Goal: Check status

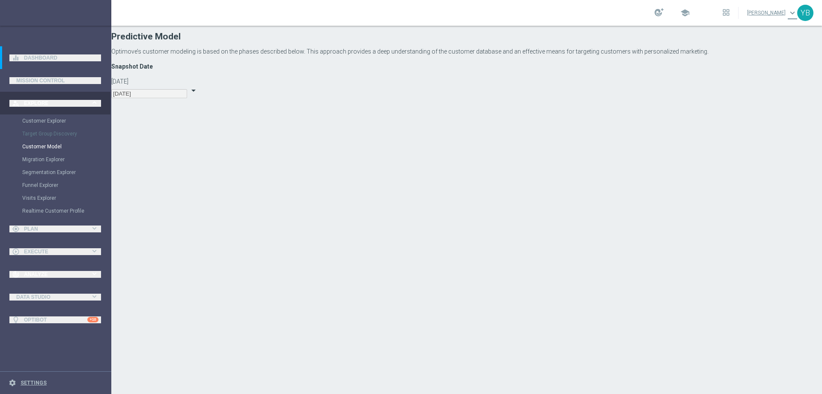
click at [94, 272] on icon "keyboard_arrow_right" at bounding box center [94, 273] width 8 height 8
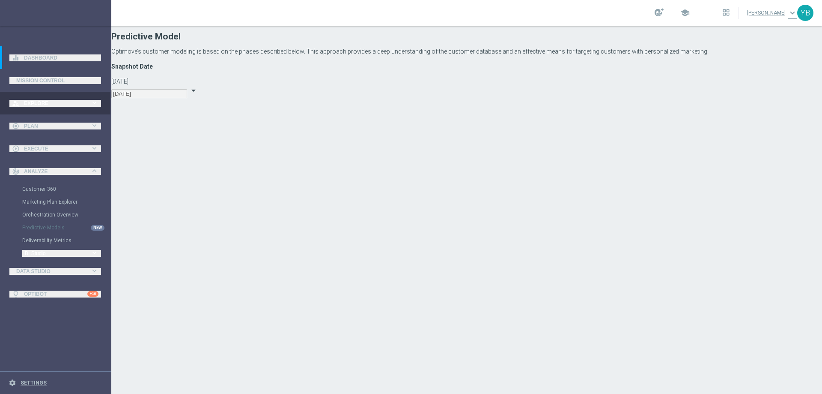
click at [94, 254] on icon "keyboard_arrow_right" at bounding box center [94, 252] width 8 height 8
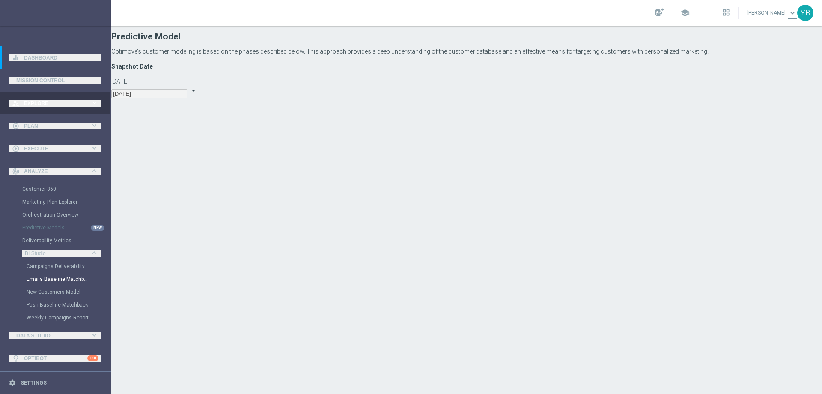
click at [48, 277] on link "Emails Baseline Matchback" at bounding box center [58, 278] width 63 height 7
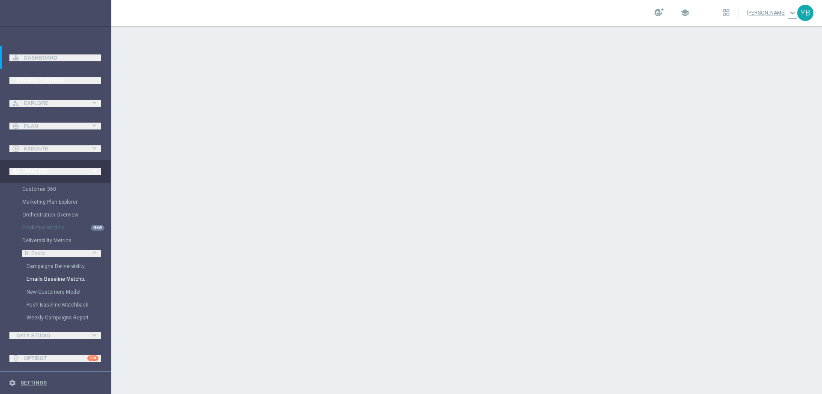
click at [38, 75] on link "Mission Control" at bounding box center [55, 80] width 78 height 23
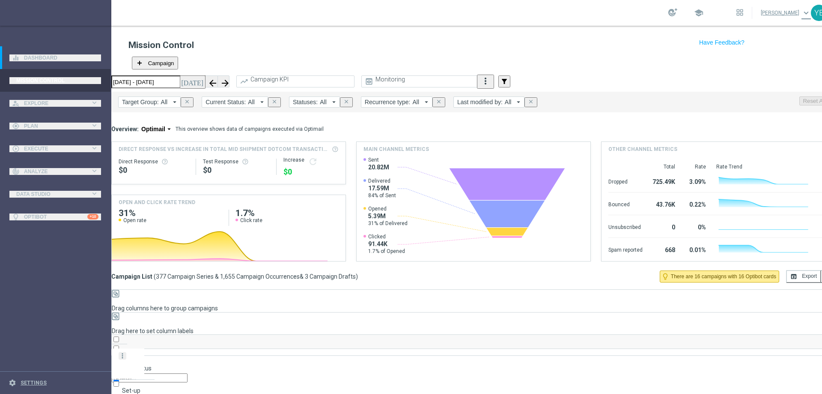
click at [204, 78] on icon "today" at bounding box center [192, 82] width 23 height 8
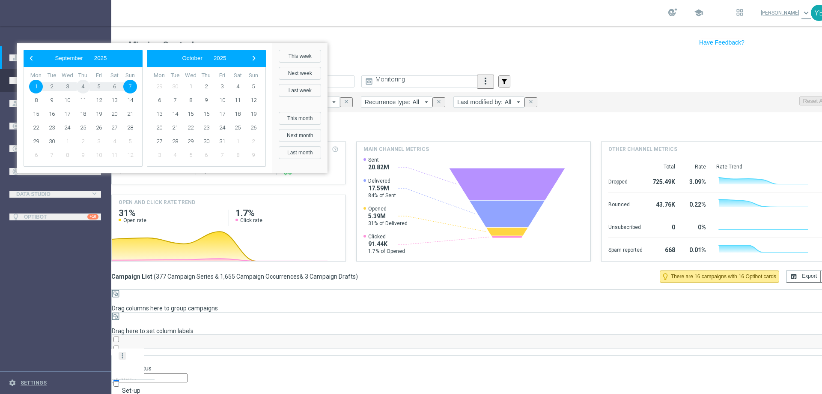
click at [90, 93] on span "4" at bounding box center [83, 87] width 14 height 14
type input "04 Sep 2025 - 04 Sep 2025"
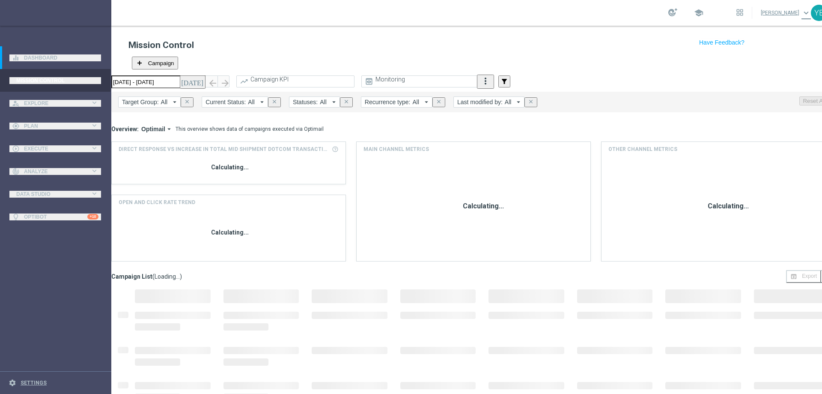
click at [173, 125] on icon "arrow_drop_down" at bounding box center [169, 129] width 8 height 8
click at [149, 193] on div "Analysis" at bounding box center [138, 197] width 21 height 8
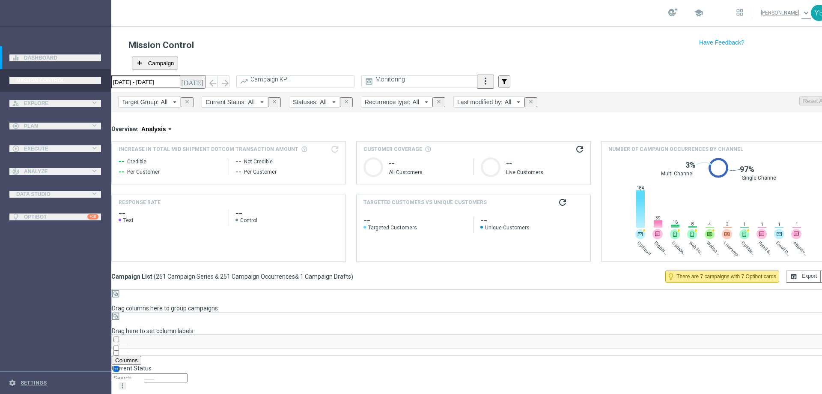
click at [560, 197] on icon "refresh" at bounding box center [563, 202] width 10 height 10
